Goal: Check status: Check status

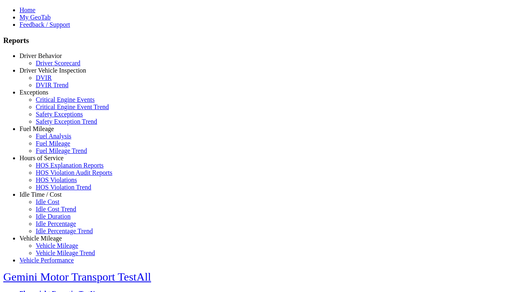
click at [47, 59] on link "Driver Behavior" at bounding box center [40, 55] width 42 height 7
click at [53, 67] on link "Driver Scorecard" at bounding box center [58, 63] width 45 height 7
select select "**"
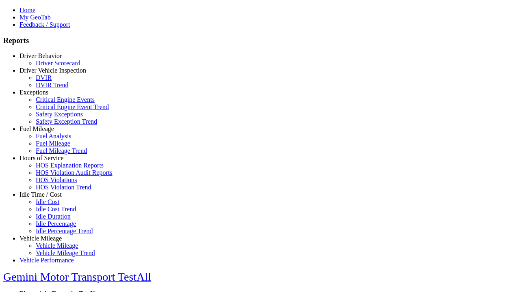
scroll to position [363, 0]
